Goal: Information Seeking & Learning: Learn about a topic

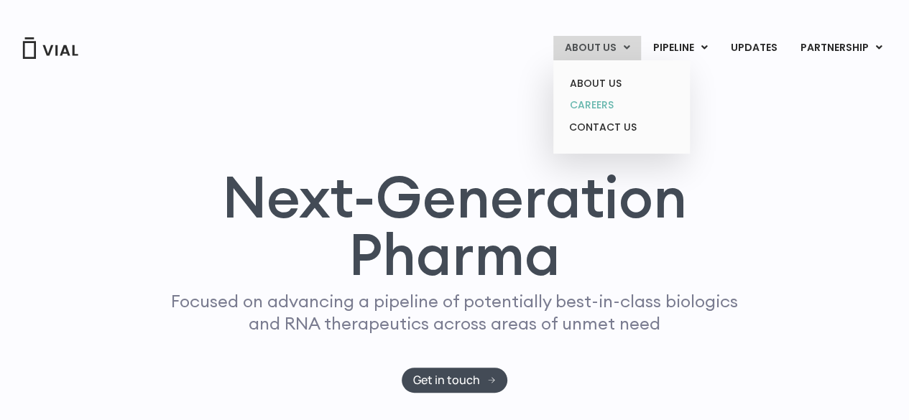
click at [592, 106] on link "CAREERS" at bounding box center [621, 105] width 126 height 22
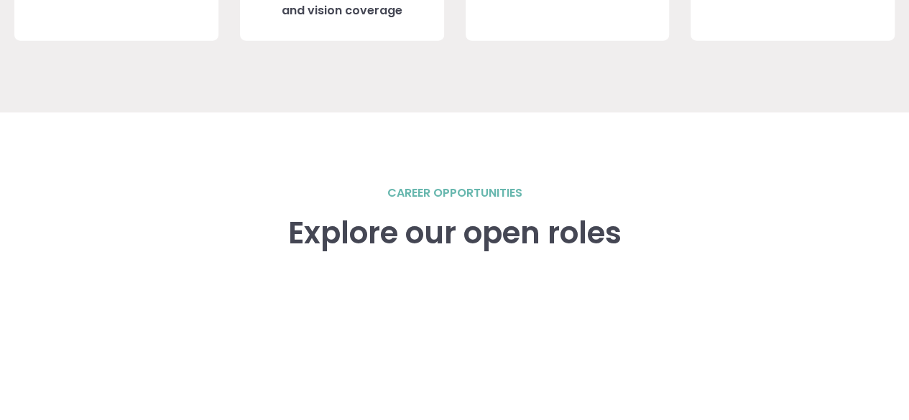
scroll to position [1875, 0]
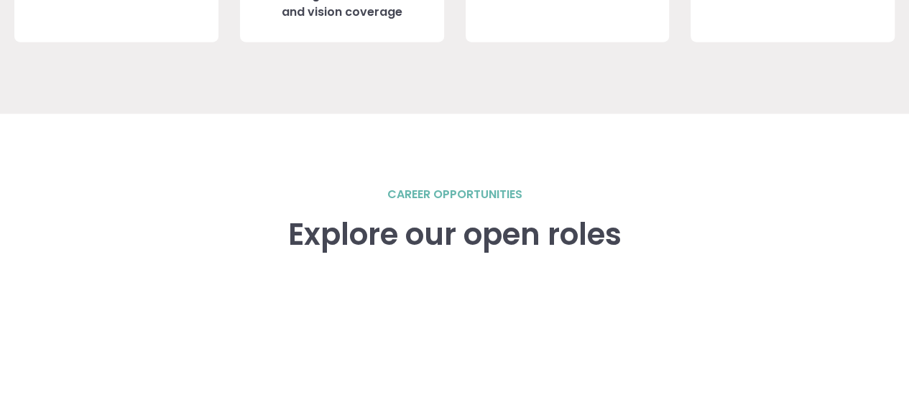
click at [437, 188] on h2 "career opportunities" at bounding box center [454, 194] width 135 height 17
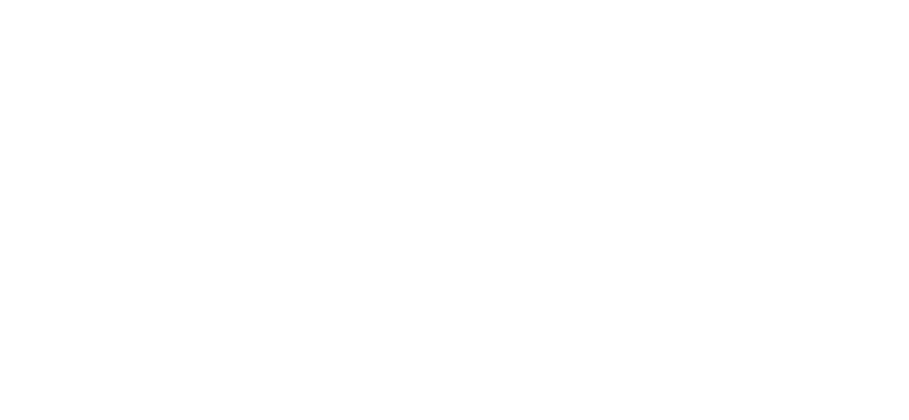
scroll to position [2396, 0]
